Goal: Information Seeking & Learning: Learn about a topic

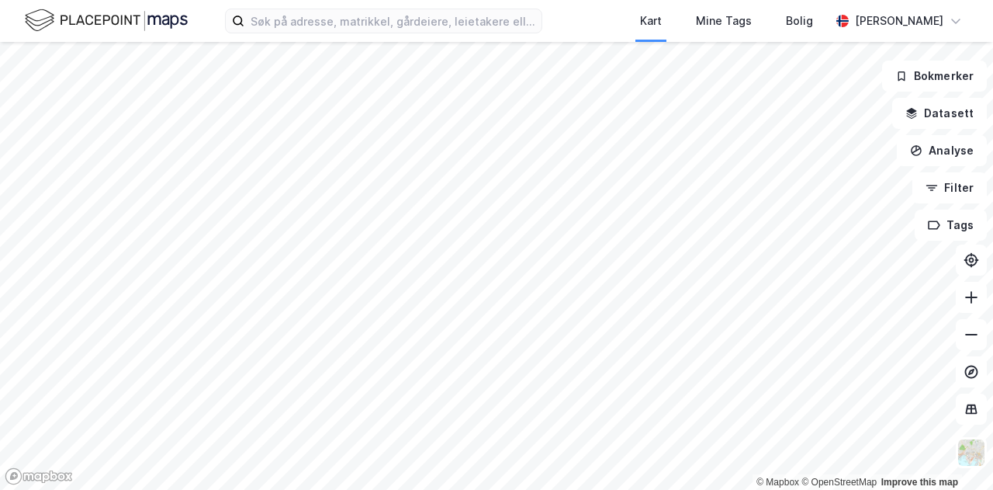
click at [295, 33] on div "Kart Mine Tags [PERSON_NAME]" at bounding box center [496, 21] width 993 height 42
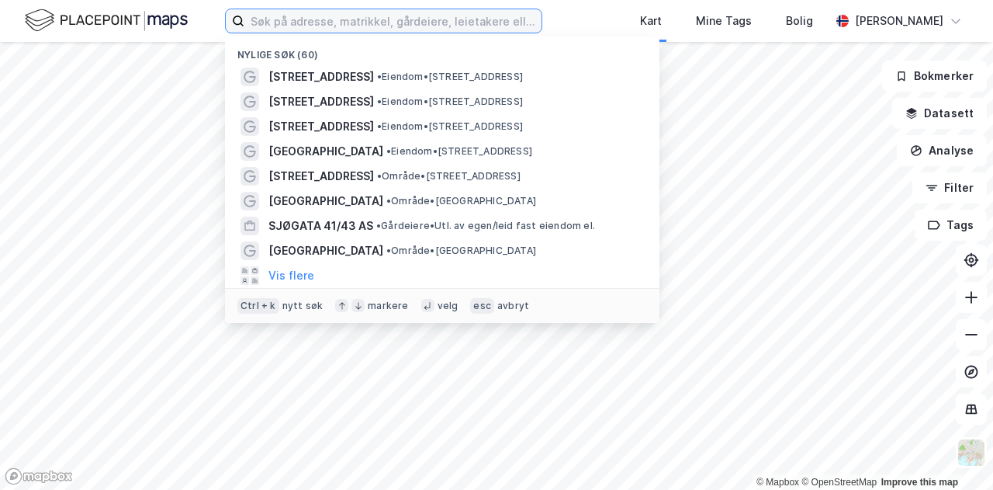
click at [292, 29] on input at bounding box center [392, 20] width 297 height 23
type input "a"
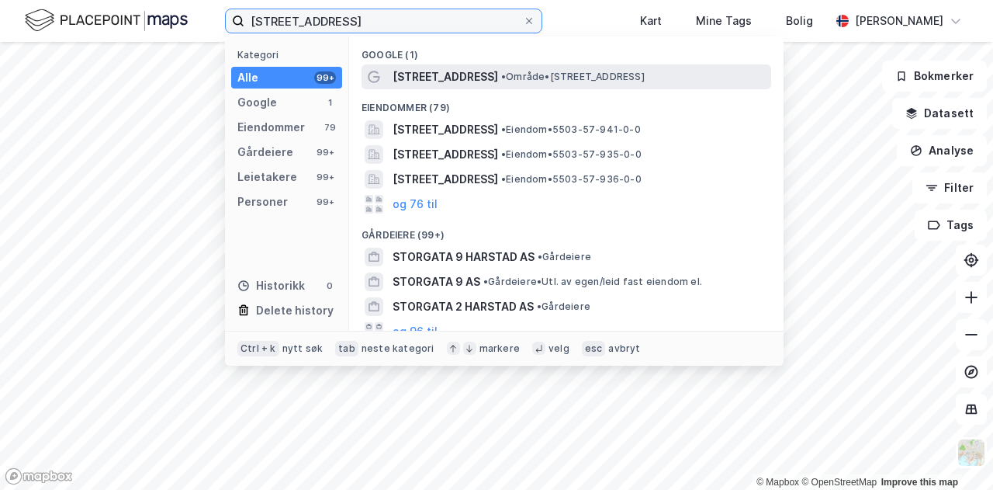
type input "[STREET_ADDRESS]"
click at [475, 68] on div "[STREET_ADDRESS] • Område • [STREET_ADDRESS]" at bounding box center [581, 77] width 376 height 19
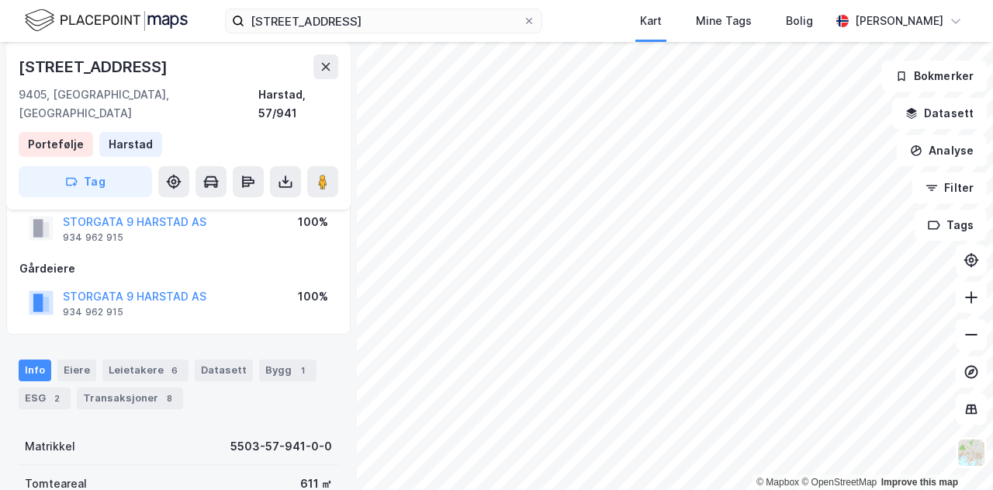
scroll to position [78, 0]
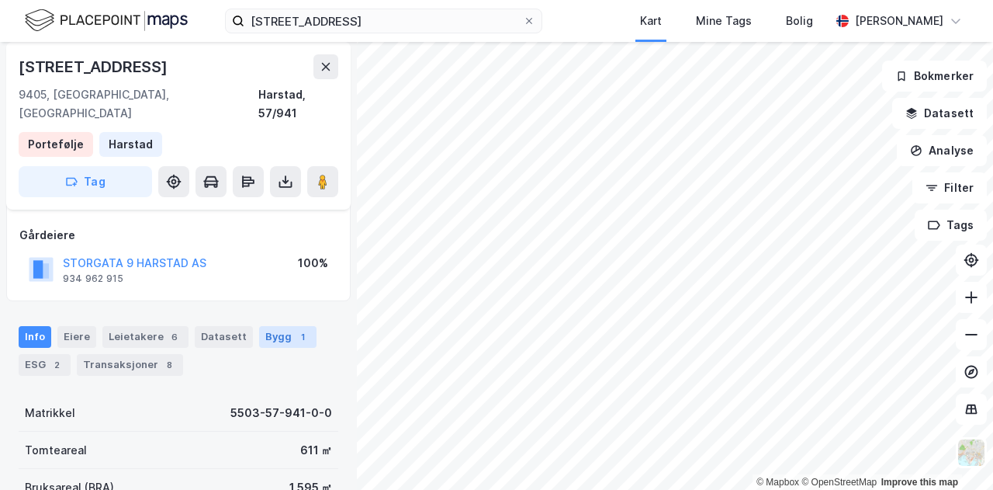
click at [273, 326] on div "Bygg 1" at bounding box center [287, 337] width 57 height 22
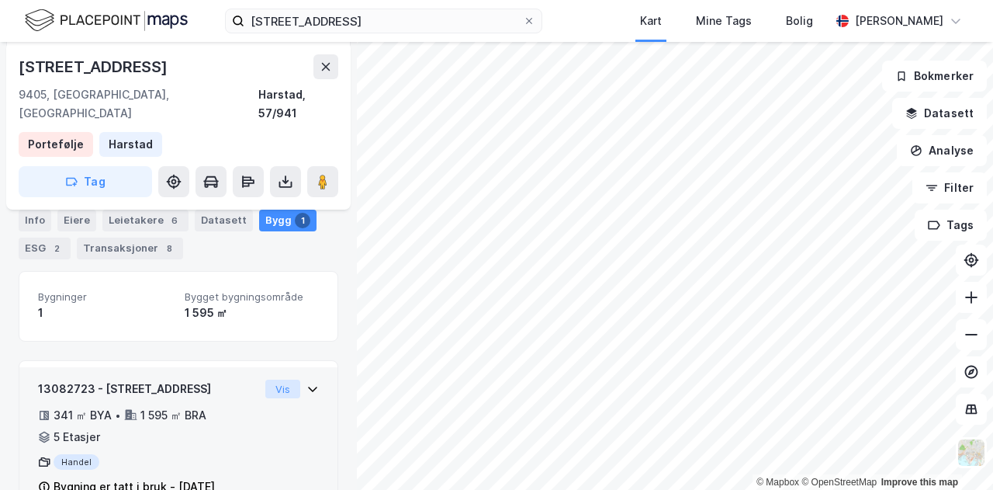
scroll to position [224, 0]
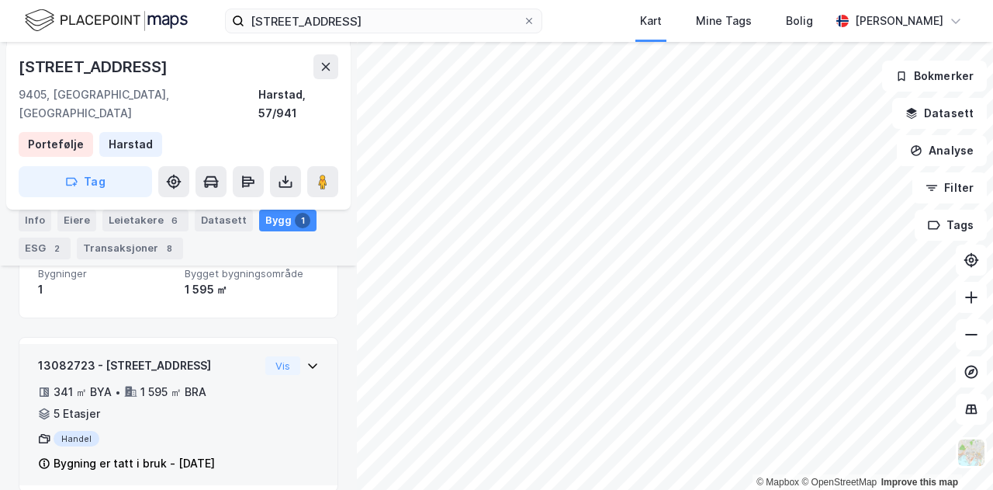
click at [137, 454] on div "Bygning er tatt i bruk - [DATE]" at bounding box center [134, 463] width 161 height 19
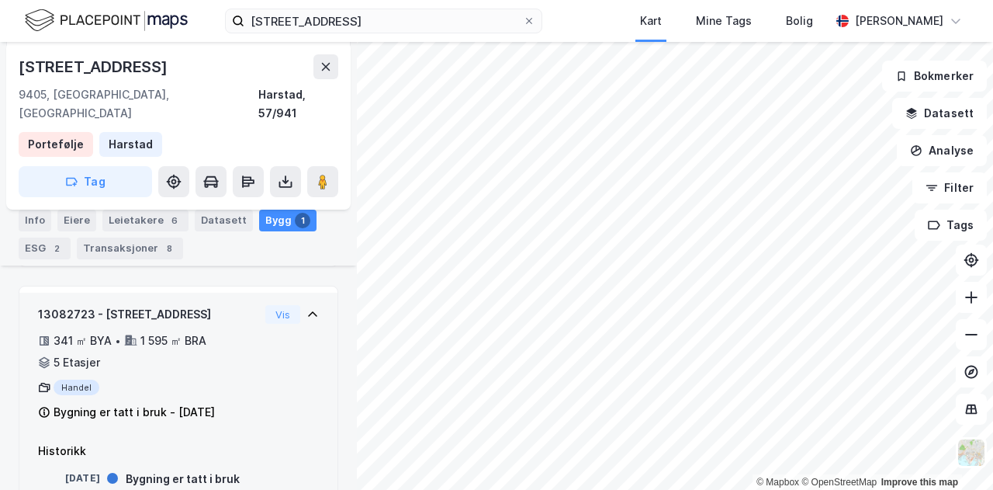
scroll to position [297, 0]
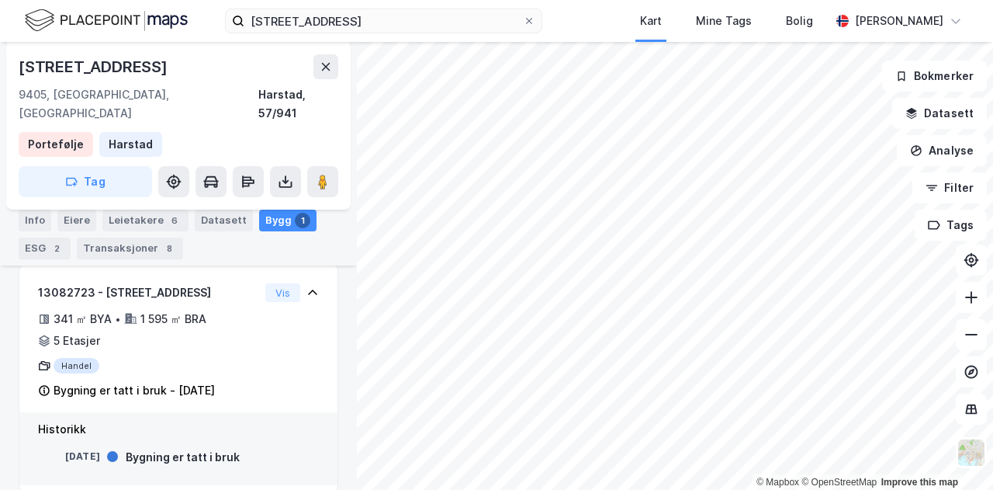
click at [184, 448] on div "Bygning er tatt i bruk" at bounding box center [183, 457] width 114 height 19
click at [70, 420] on div "Historikk" at bounding box center [178, 429] width 281 height 19
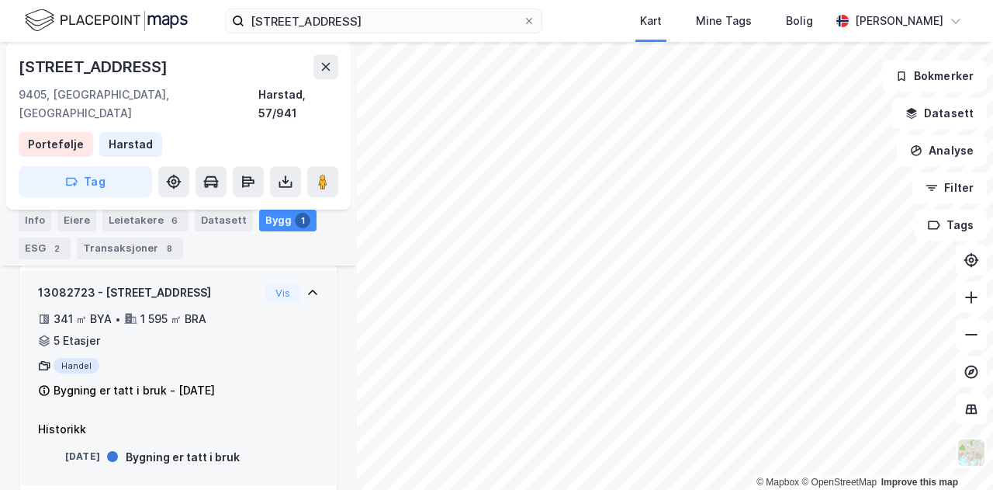
click at [74, 358] on div "Handel" at bounding box center [148, 366] width 221 height 16
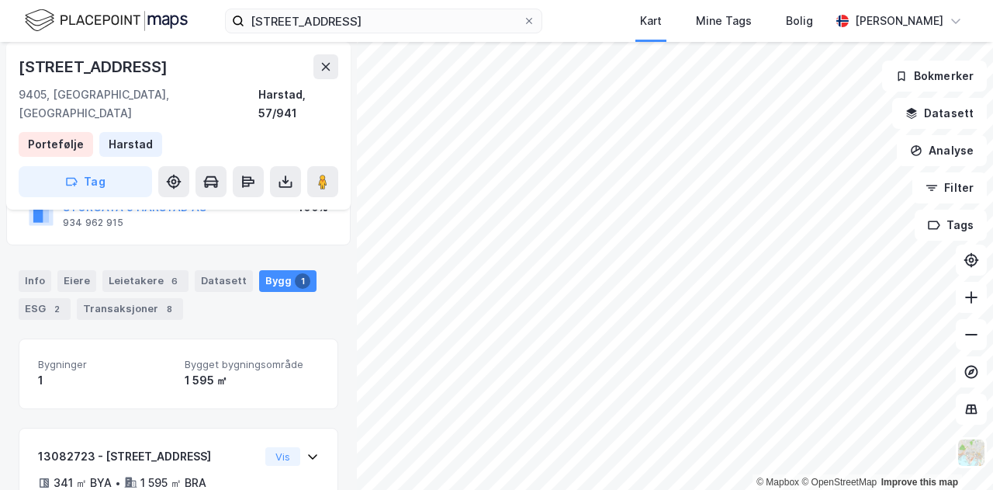
scroll to position [224, 0]
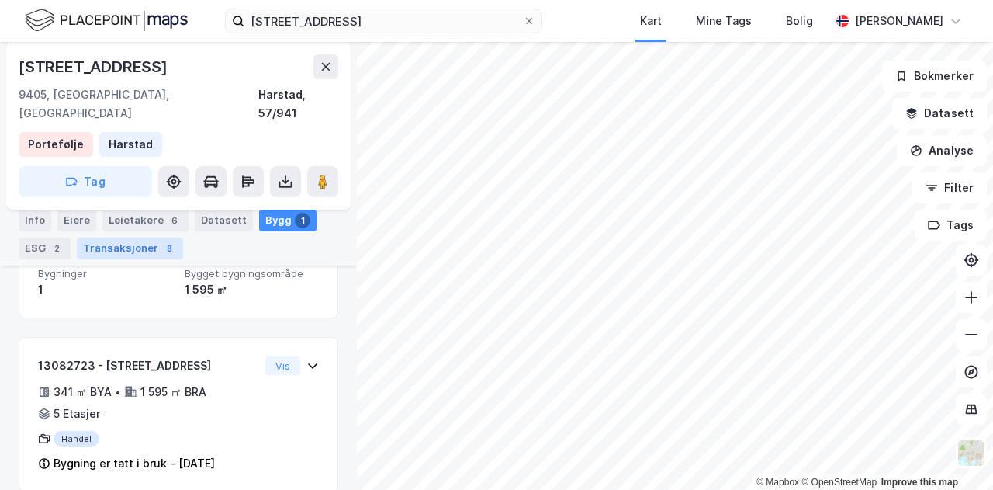
click at [130, 255] on div "Transaksjoner 8" at bounding box center [130, 248] width 106 height 22
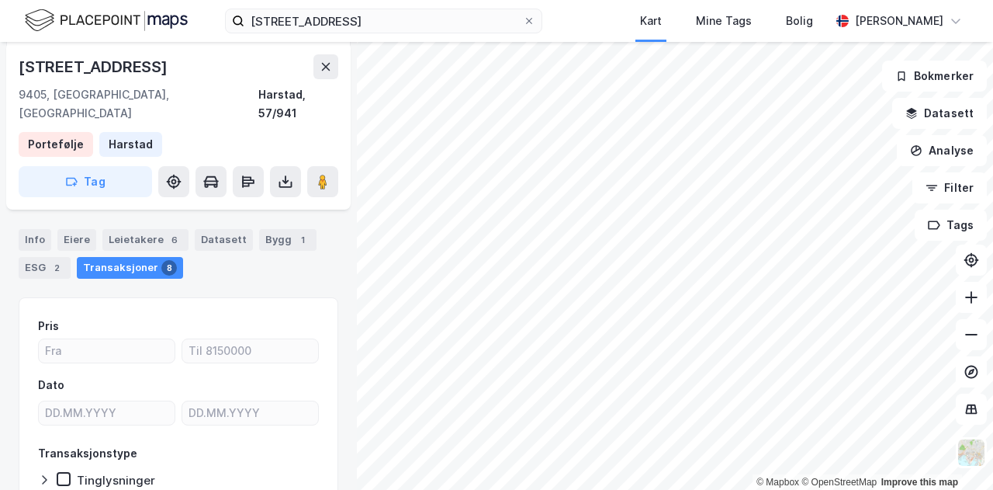
scroll to position [155, 0]
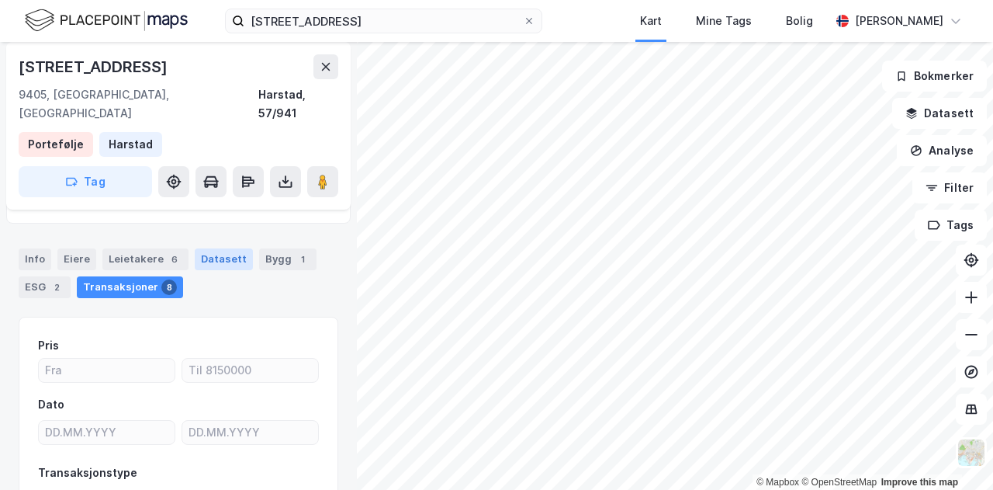
click at [223, 248] on div "Datasett" at bounding box center [224, 259] width 58 height 22
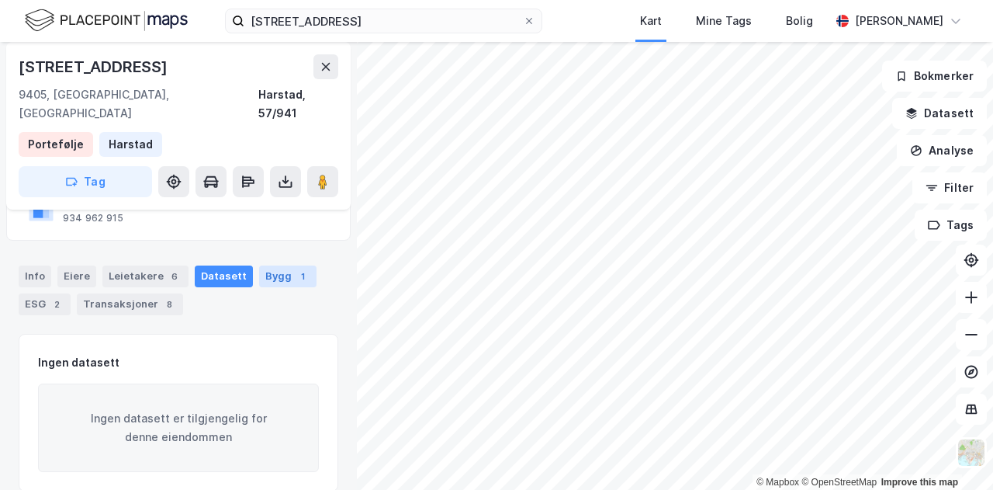
click at [278, 265] on div "Bygg 1" at bounding box center [287, 276] width 57 height 22
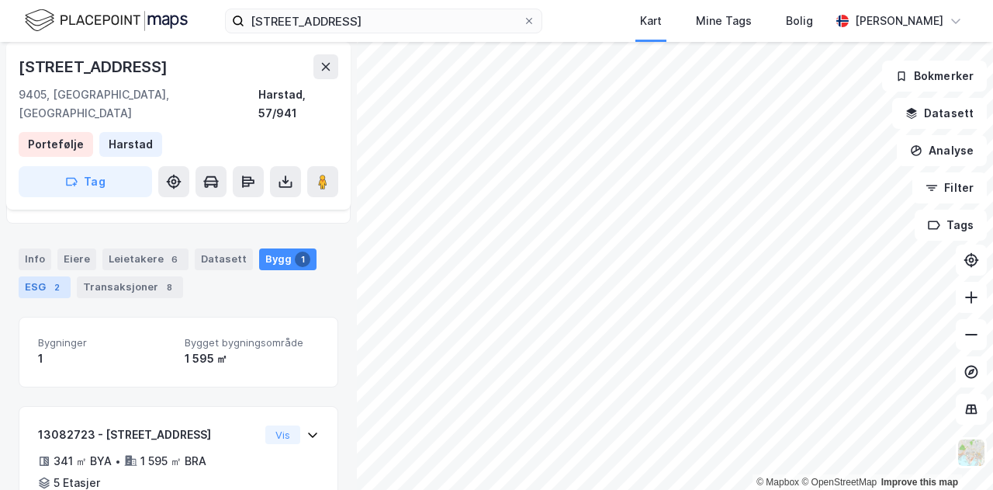
click at [36, 276] on div "ESG 2" at bounding box center [45, 287] width 52 height 22
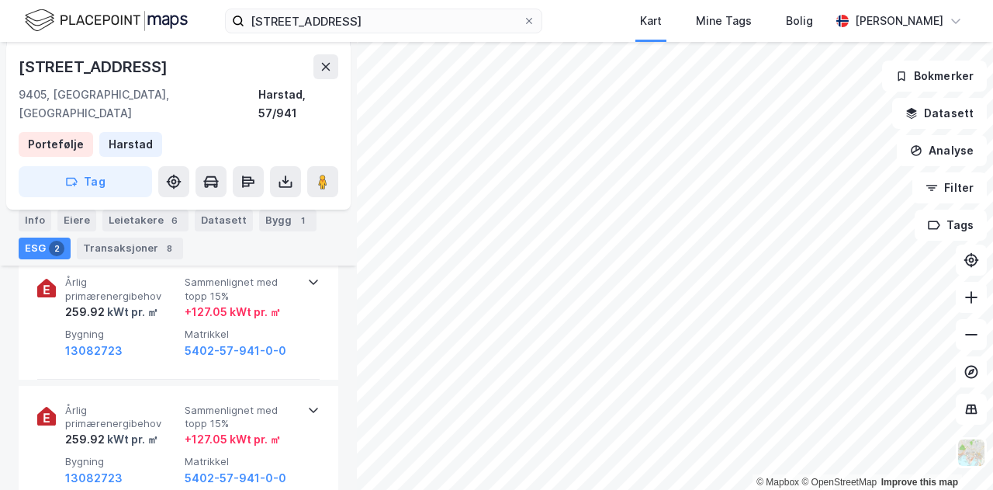
scroll to position [155, 0]
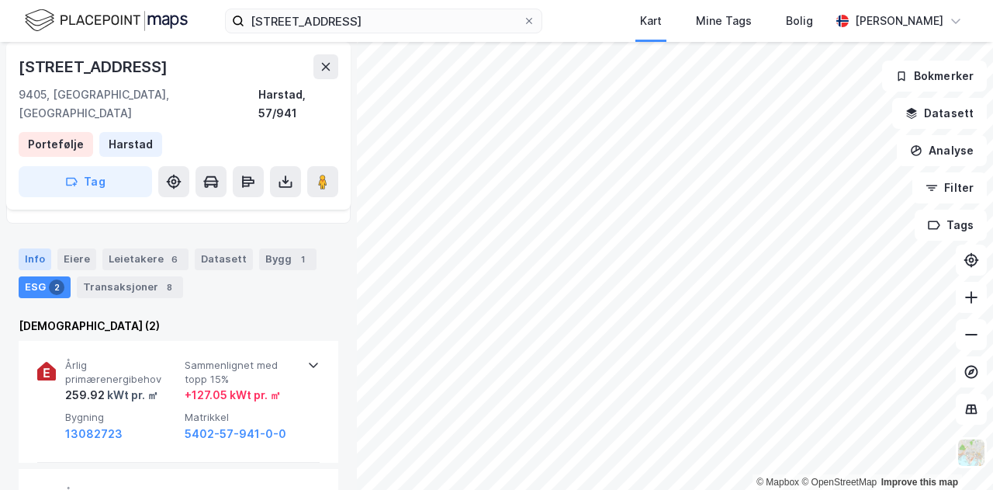
click at [34, 248] on div "Info" at bounding box center [35, 259] width 33 height 22
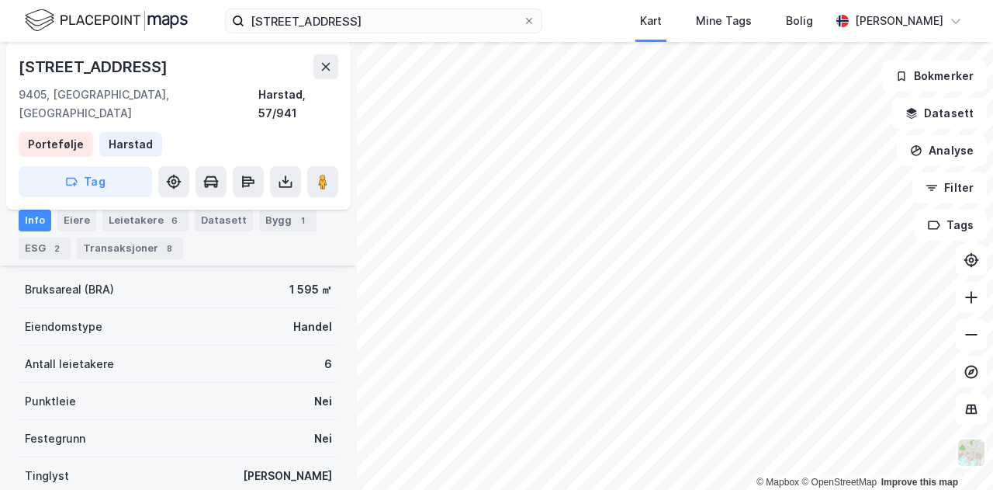
scroll to position [146, 0]
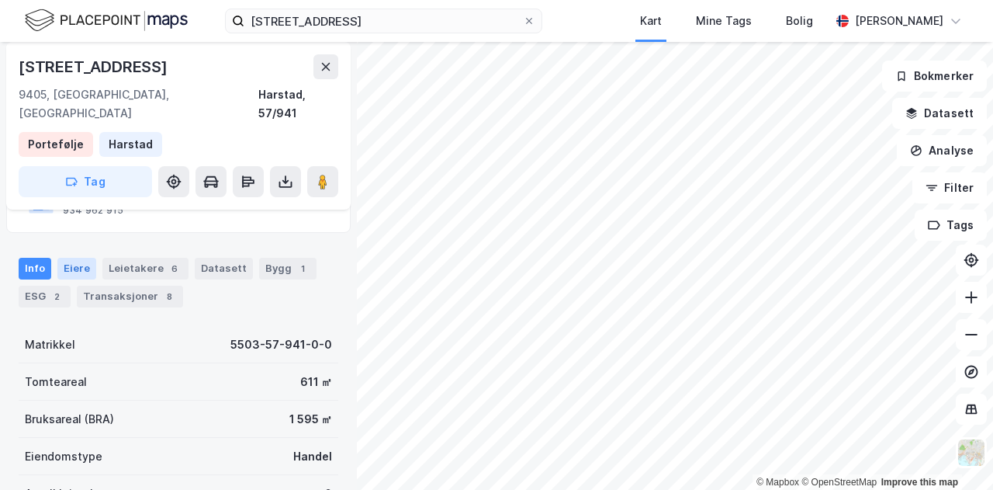
click at [85, 258] on div "Eiere" at bounding box center [76, 269] width 39 height 22
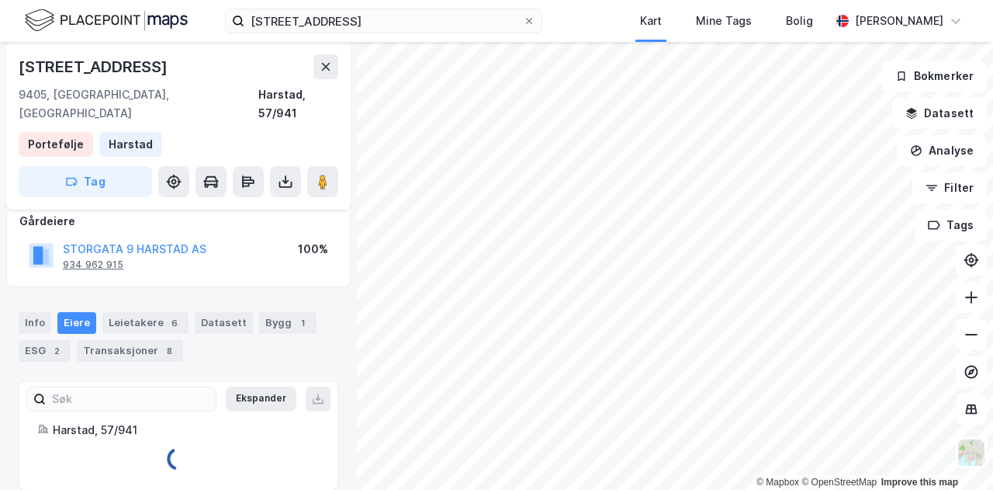
scroll to position [112, 0]
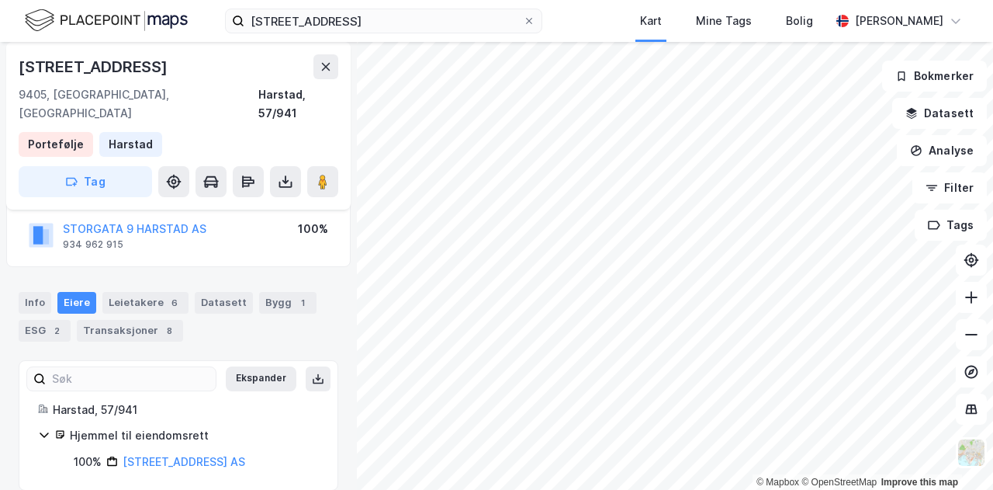
click at [47, 428] on icon at bounding box center [44, 434] width 12 height 12
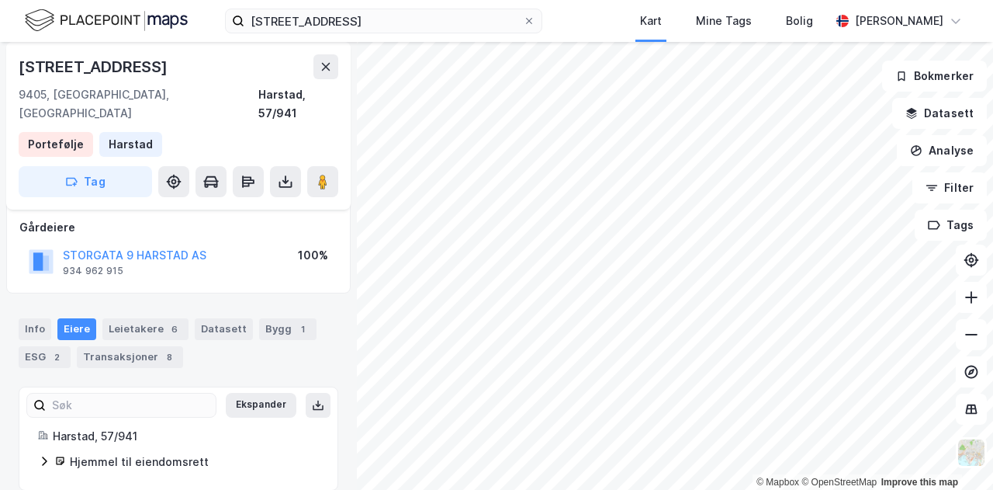
click at [46, 455] on icon at bounding box center [44, 461] width 12 height 12
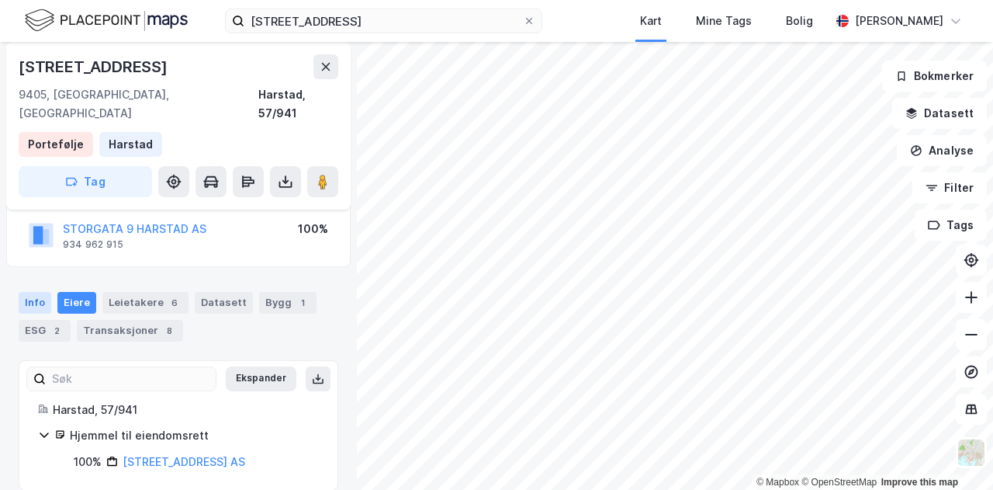
click at [37, 292] on div "Info" at bounding box center [35, 303] width 33 height 22
